Goal: Transaction & Acquisition: Purchase product/service

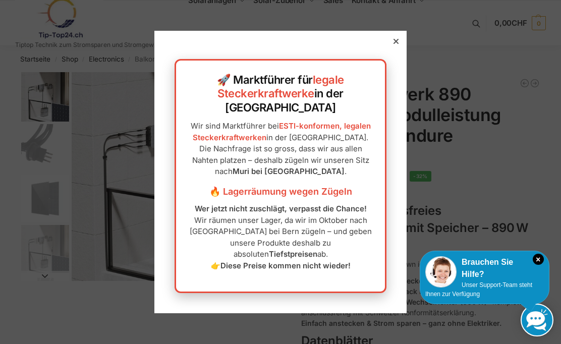
click at [393, 46] on div at bounding box center [396, 41] width 9 height 9
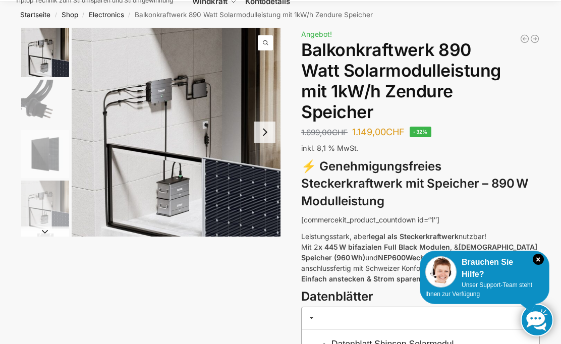
scroll to position [42, 0]
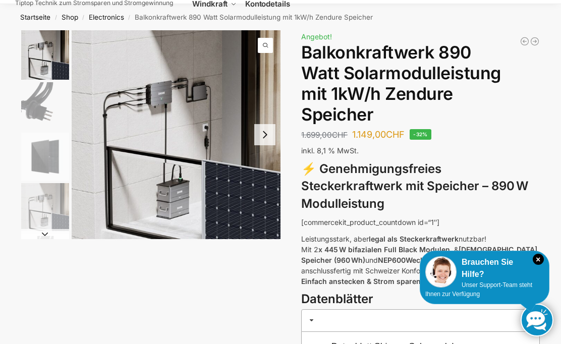
click at [261, 133] on button "Next slide" at bounding box center [264, 134] width 21 height 21
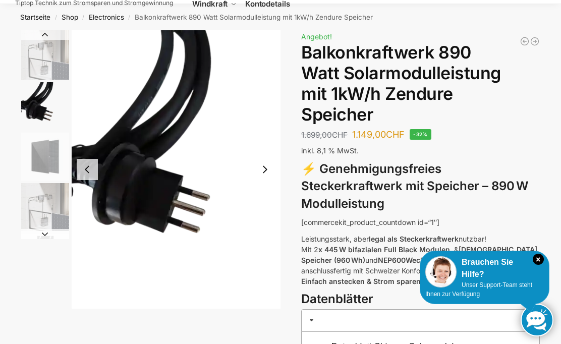
click at [262, 169] on button "Next slide" at bounding box center [264, 169] width 21 height 21
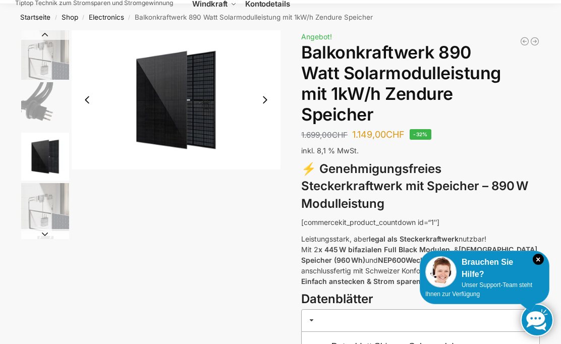
click at [266, 100] on button "Next slide" at bounding box center [264, 99] width 21 height 21
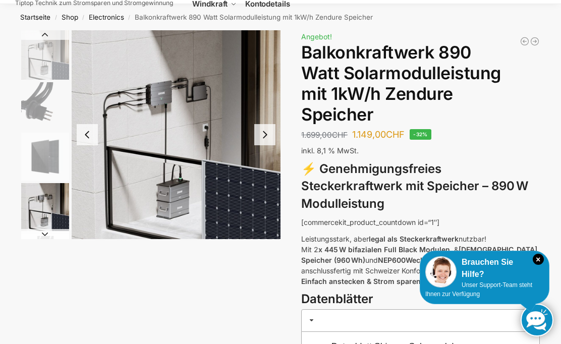
click at [266, 129] on button "Next slide" at bounding box center [264, 134] width 21 height 21
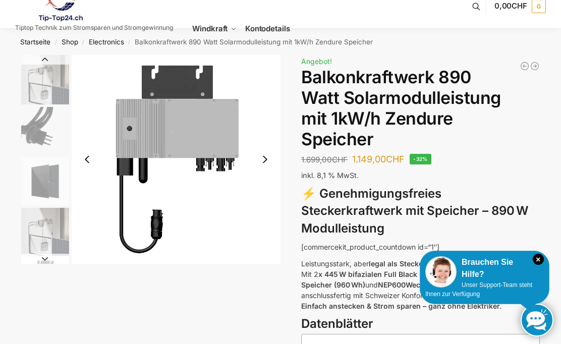
scroll to position [0, 0]
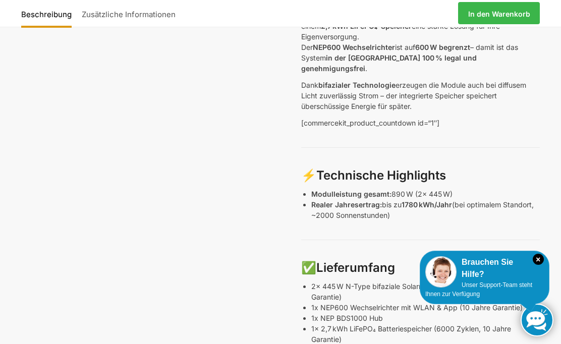
scroll to position [271, 0]
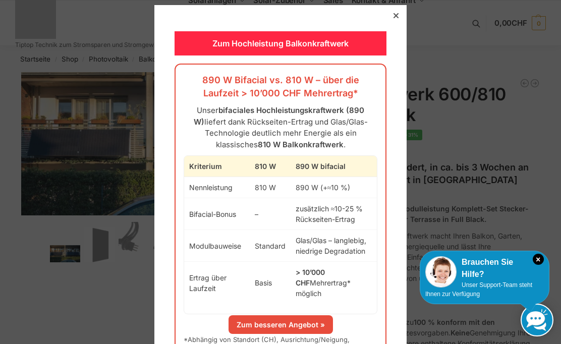
click at [394, 18] on icon at bounding box center [396, 15] width 5 height 5
